Goal: Use online tool/utility

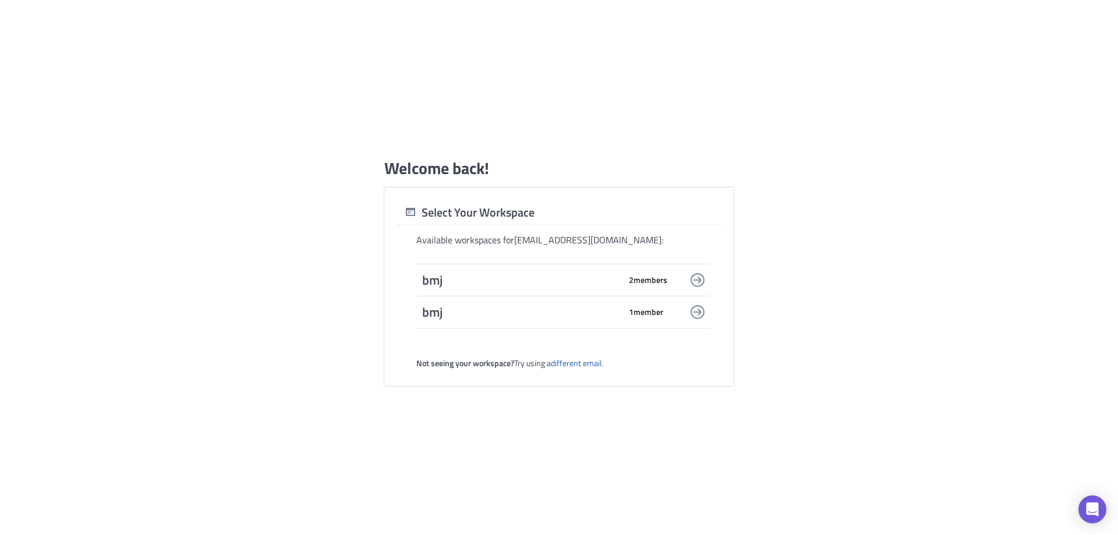
click at [620, 273] on span "bmj" at bounding box center [521, 280] width 198 height 16
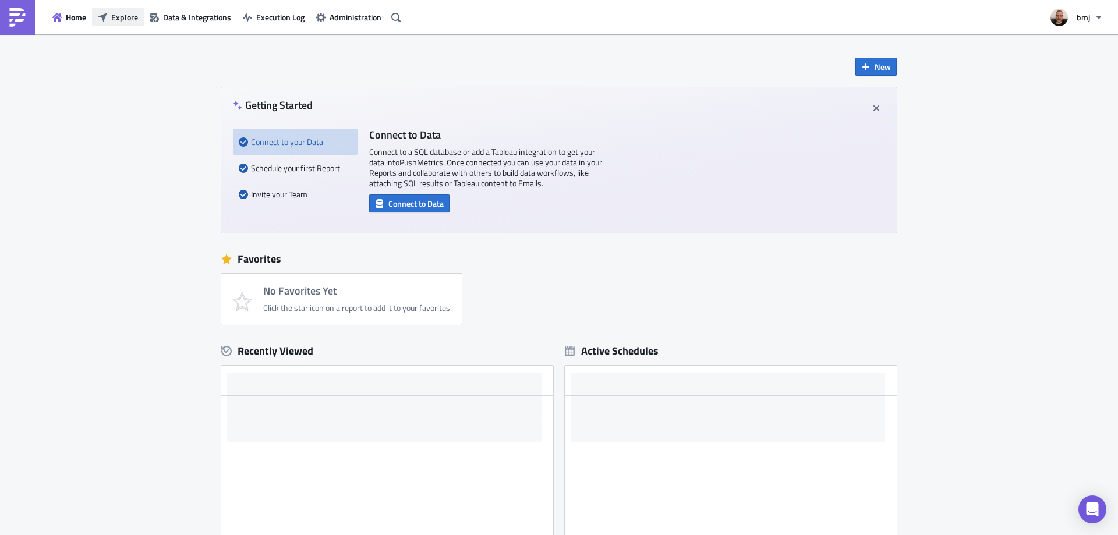
click at [136, 16] on span "Explore" at bounding box center [124, 17] width 27 height 12
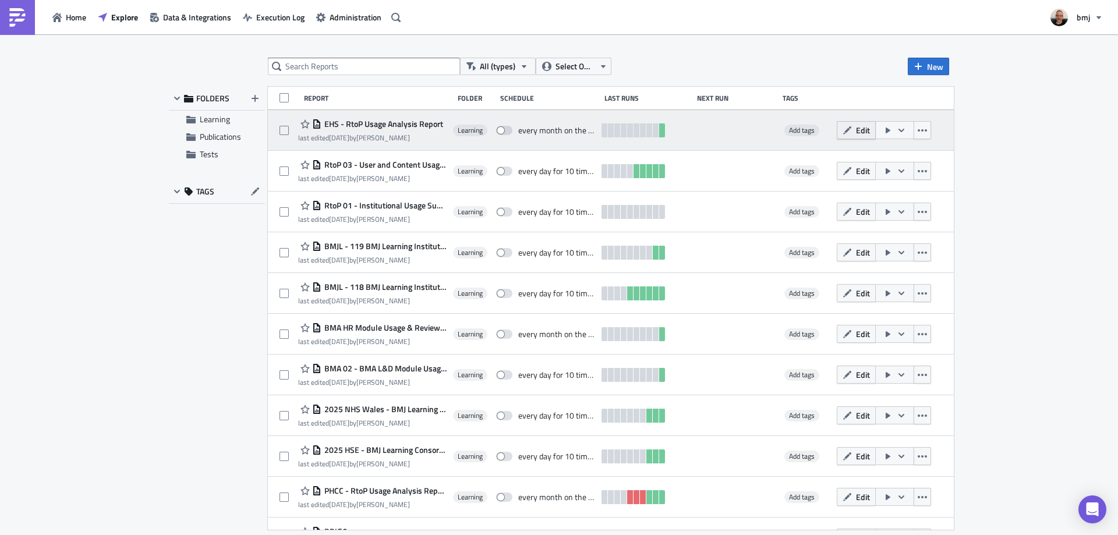
click at [856, 127] on span "Edit" at bounding box center [863, 130] width 14 height 12
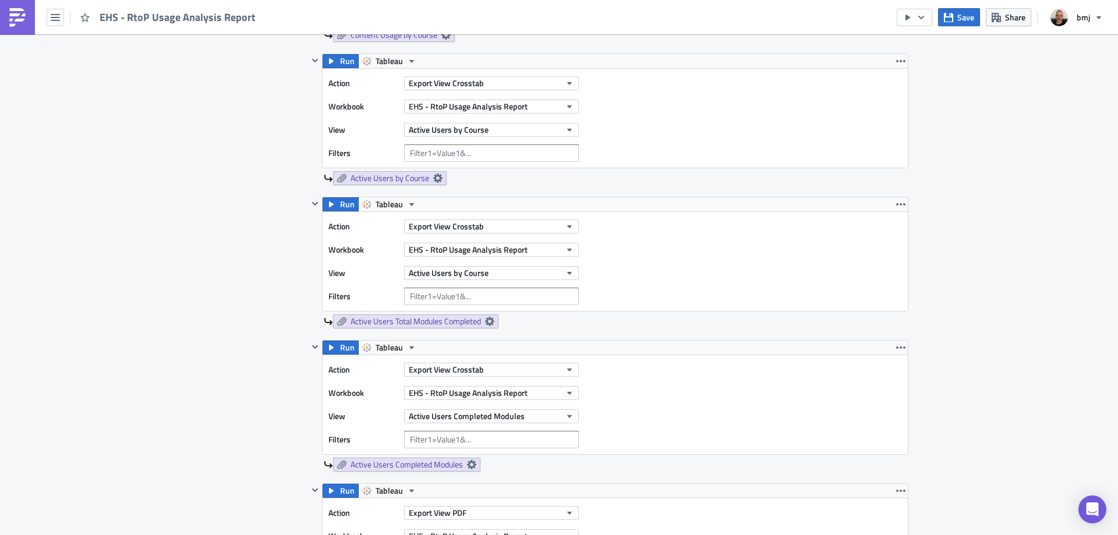
scroll to position [874, 0]
